Goal: Information Seeking & Learning: Learn about a topic

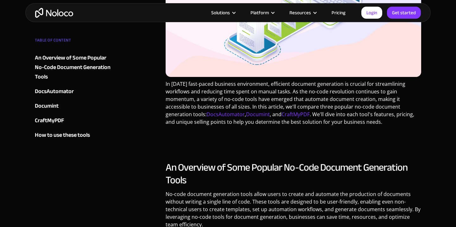
scroll to position [207, 0]
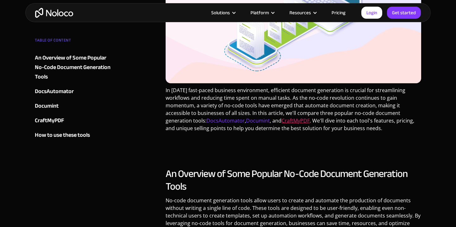
click at [297, 121] on link "CraftMyPDF" at bounding box center [295, 120] width 28 height 7
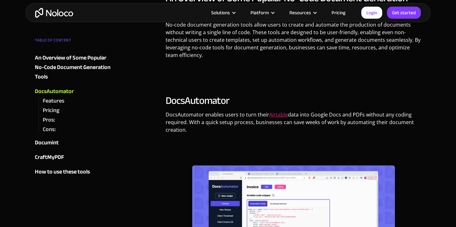
scroll to position [390, 0]
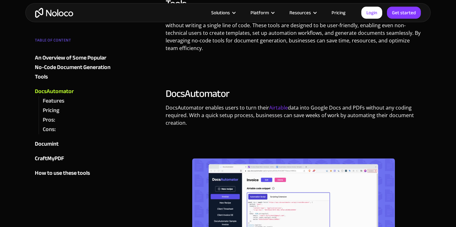
click at [221, 112] on p "DocsAutomator enables users to turn their Airtable data into Google Docs and PD…" at bounding box center [292, 118] width 255 height 28
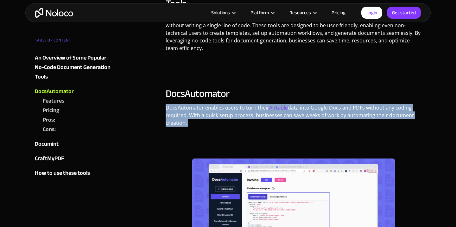
click at [221, 112] on p "DocsAutomator enables users to turn their Airtable data into Google Docs and PD…" at bounding box center [292, 118] width 255 height 28
click at [208, 116] on p "DocsAutomator enables users to turn their Airtable data into Google Docs and PD…" at bounding box center [292, 118] width 255 height 28
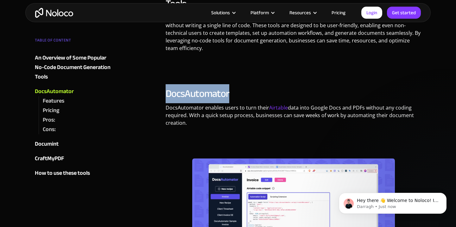
scroll to position [0, 0]
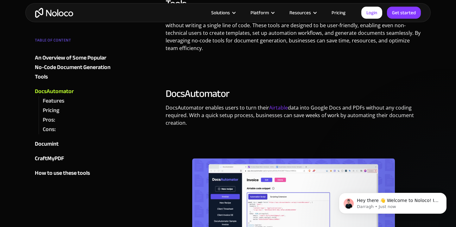
click at [221, 129] on p "DocsAutomator enables users to turn their Airtable data into Google Docs and PD…" at bounding box center [292, 118] width 255 height 28
click at [173, 109] on p "DocsAutomator enables users to turn their Airtable data into Google Docs and PD…" at bounding box center [292, 118] width 255 height 28
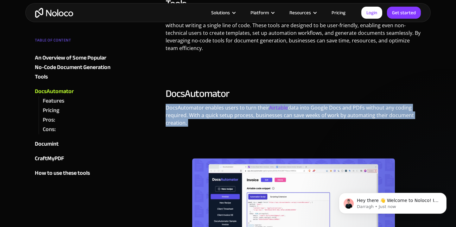
click at [173, 109] on p "DocsAutomator enables users to turn their Airtable data into Google Docs and PD…" at bounding box center [292, 118] width 255 height 28
copy p "DocsAutomator enables users to turn their Airtable data into Google Docs and PD…"
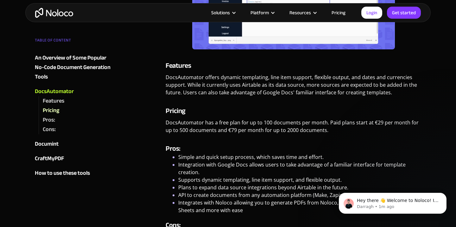
scroll to position [612, 0]
click at [188, 127] on p "DocsAutomator has a free plan for up to 100 documents per month. Paid plans sta…" at bounding box center [292, 129] width 255 height 20
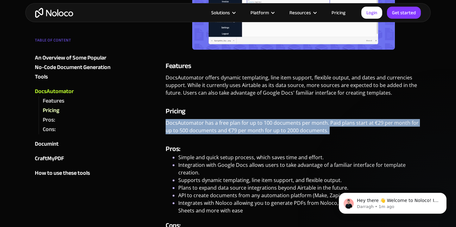
click at [188, 127] on p "DocsAutomator has a free plan for up to 100 documents per month. Paid plans sta…" at bounding box center [292, 129] width 255 height 20
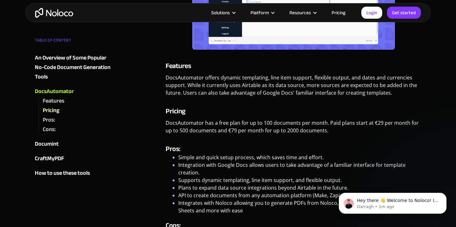
click at [182, 132] on p "DocsAutomator has a free plan for up to 100 documents per month. Paid plans sta…" at bounding box center [292, 129] width 255 height 20
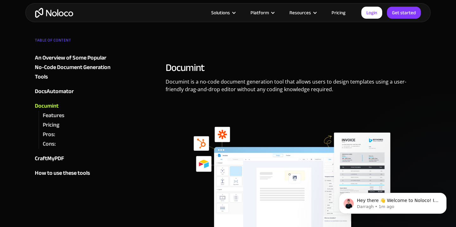
scroll to position [1054, 0]
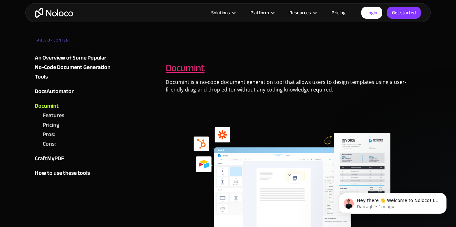
click at [181, 70] on link "Documint" at bounding box center [184, 68] width 39 height 19
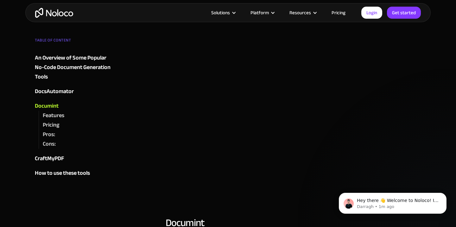
scroll to position [903, 0]
